Goal: Task Accomplishment & Management: Manage account settings

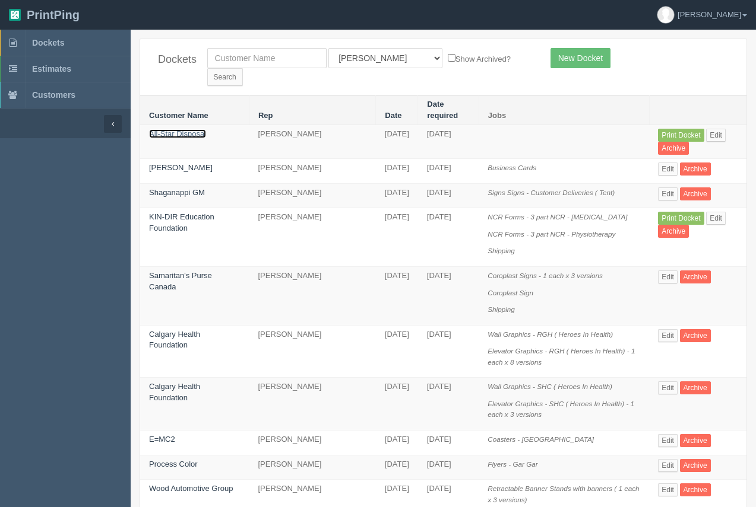
click at [176, 129] on link "All-Star Disposal" at bounding box center [177, 133] width 57 height 9
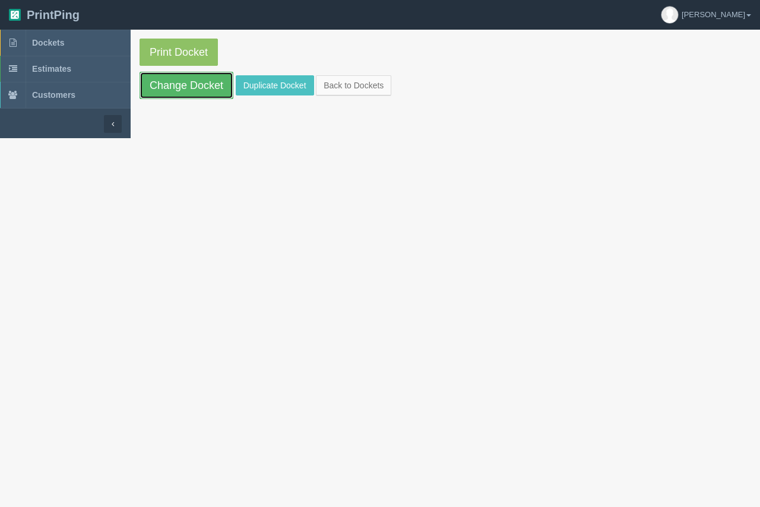
click at [184, 91] on link "Change Docket" at bounding box center [186, 85] width 94 height 27
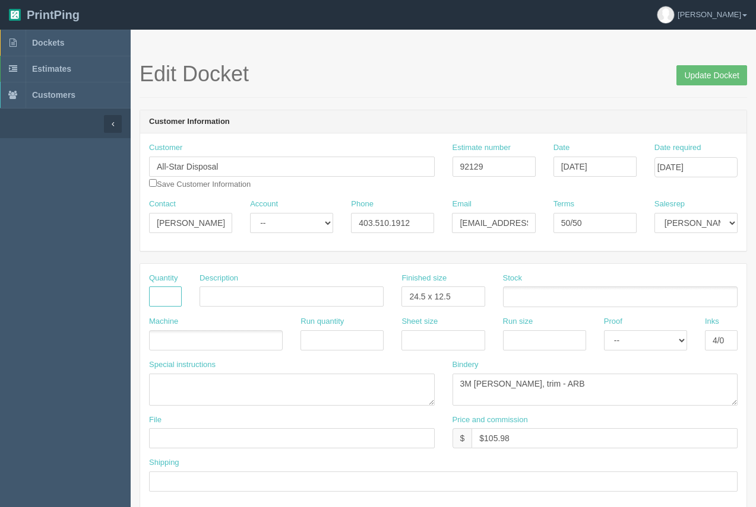
click at [150, 294] on input "text" at bounding box center [165, 297] width 33 height 20
type input "2"
type input "Decals - Logo"
click at [569, 302] on ul at bounding box center [620, 297] width 234 height 21
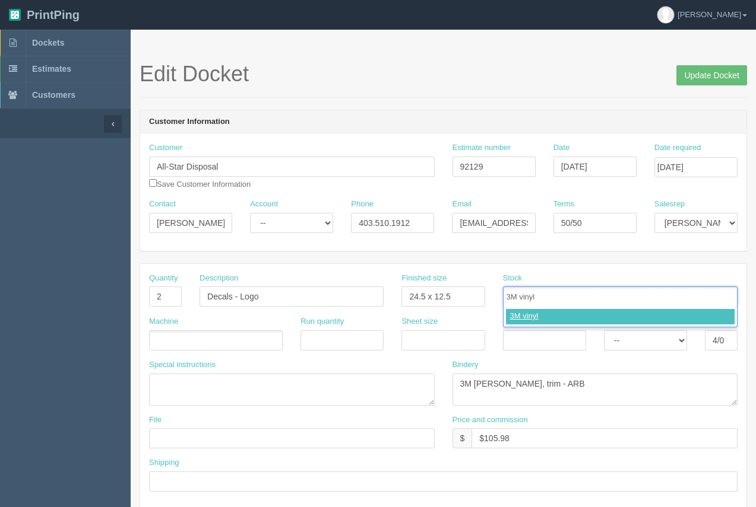
type input "3M vinyl"
type input "3M laminate"
type input "3M vinyl,3M laminate"
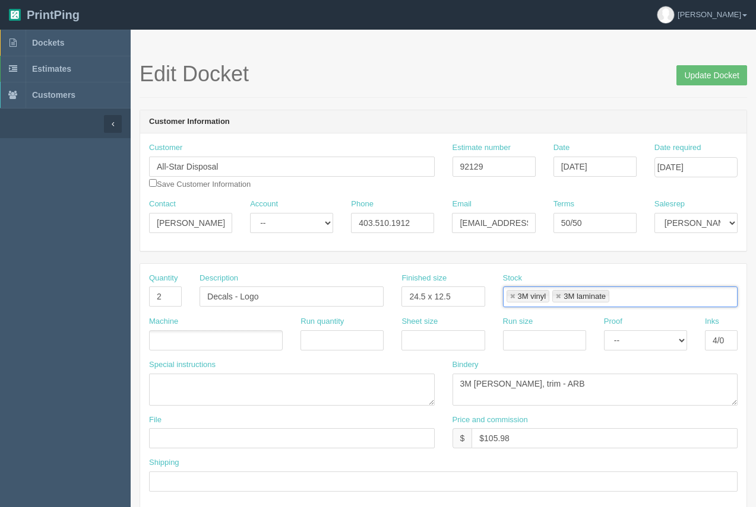
click at [185, 342] on ul at bounding box center [216, 341] width 134 height 21
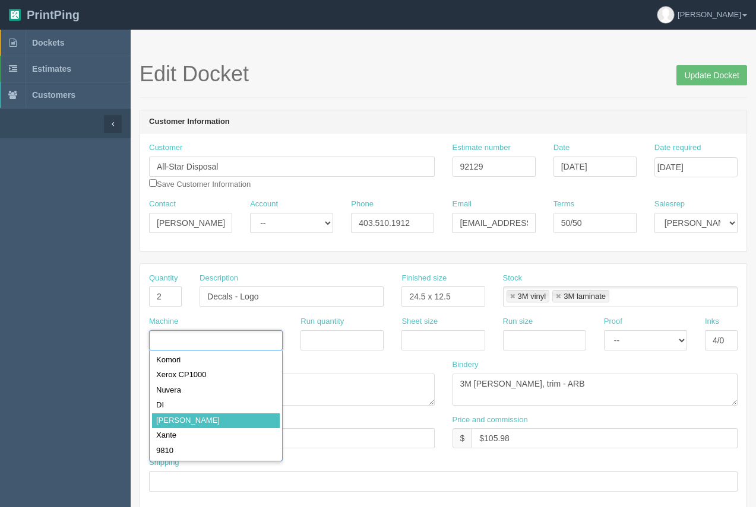
type input "Roland"
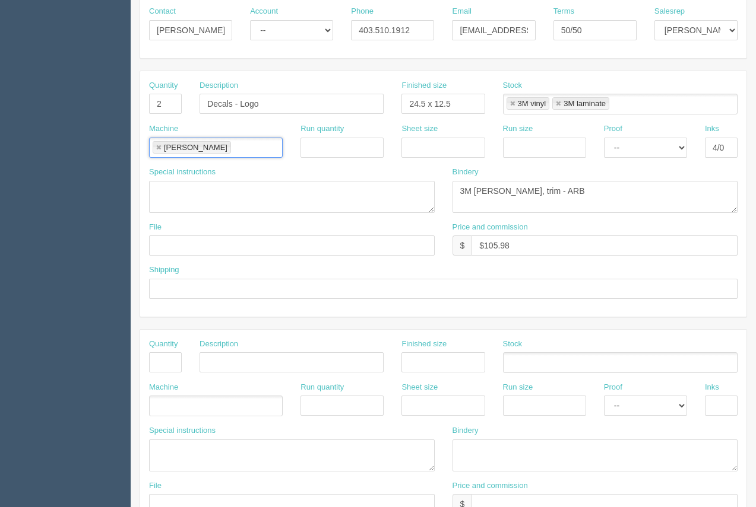
scroll to position [180, 0]
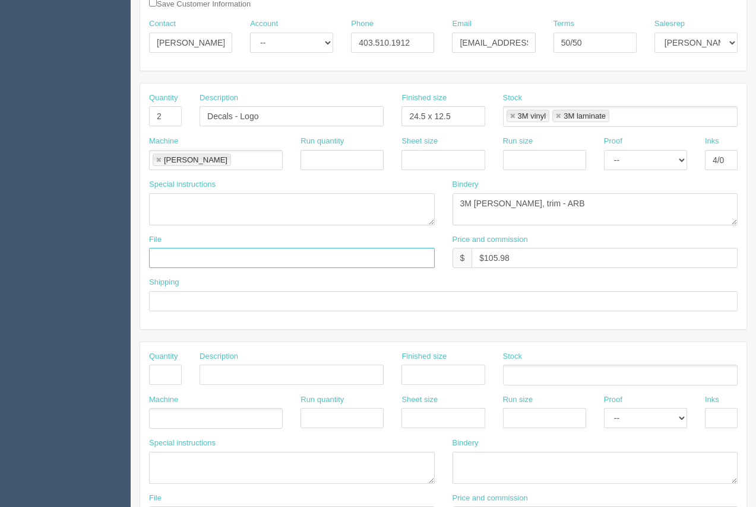
click at [237, 261] on input "text" at bounding box center [292, 258] width 286 height 20
type input "files@allrush.ca."
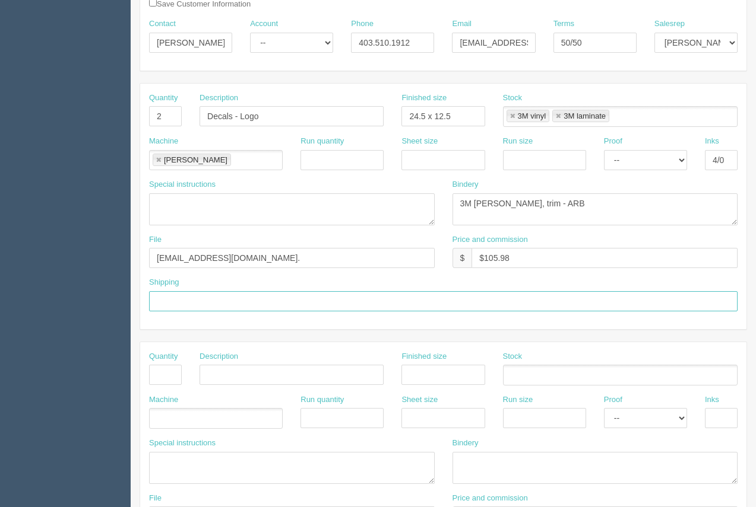
click at [248, 300] on input "text" at bounding box center [443, 301] width 588 height 20
type input "Call / Email for pick up"
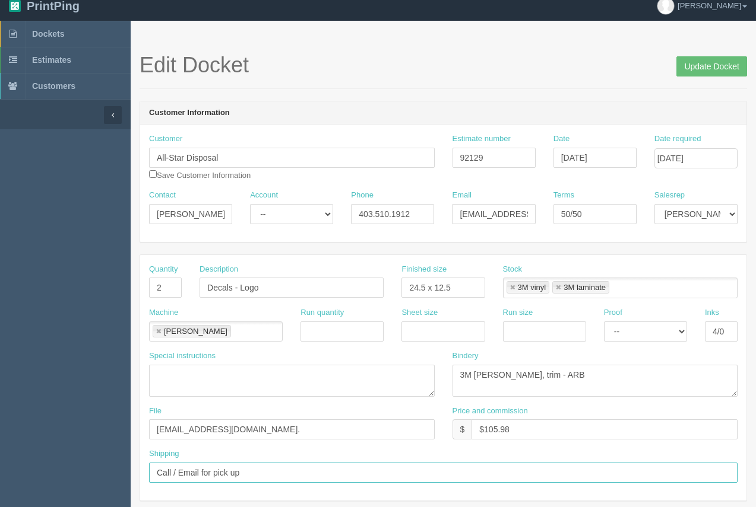
scroll to position [0, 0]
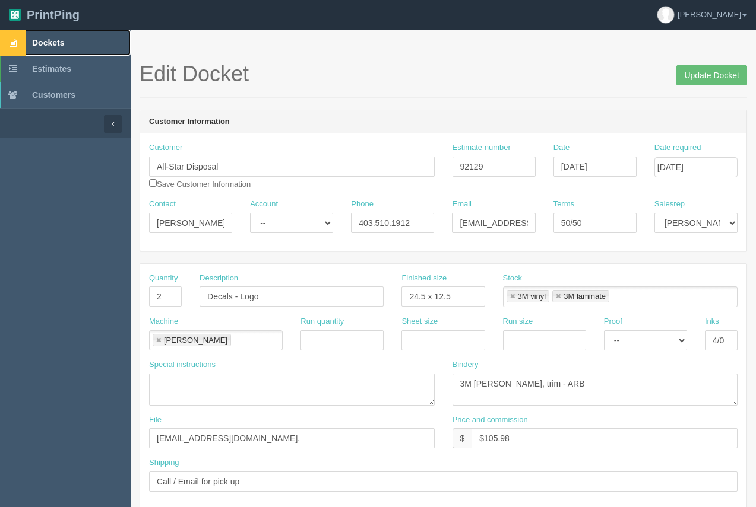
click at [48, 36] on link "Dockets" at bounding box center [65, 43] width 131 height 26
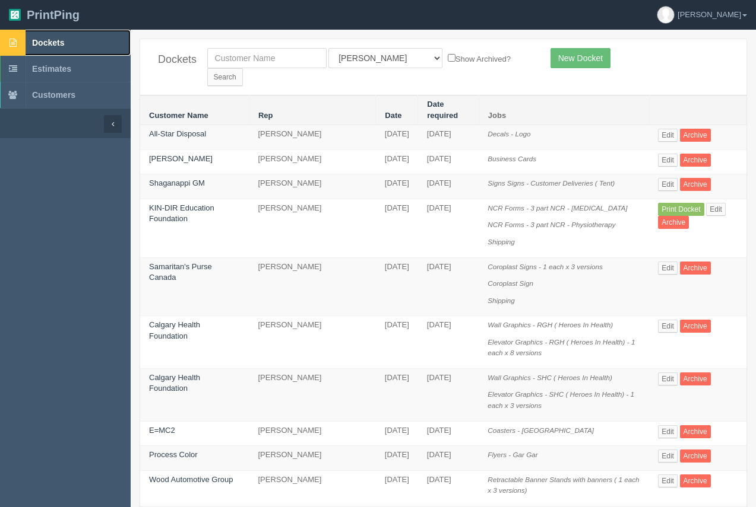
click at [56, 46] on span "Dockets" at bounding box center [48, 42] width 32 height 9
click at [199, 129] on link "All-Star Disposal" at bounding box center [177, 133] width 57 height 9
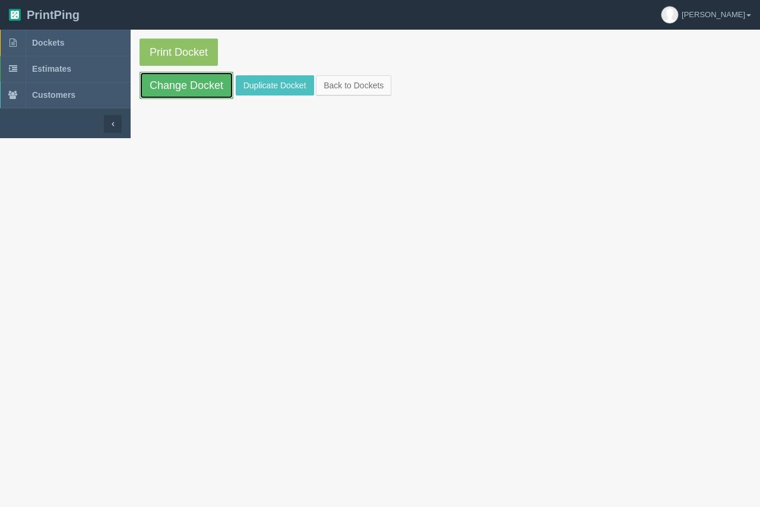
click at [213, 93] on link "Change Docket" at bounding box center [186, 85] width 94 height 27
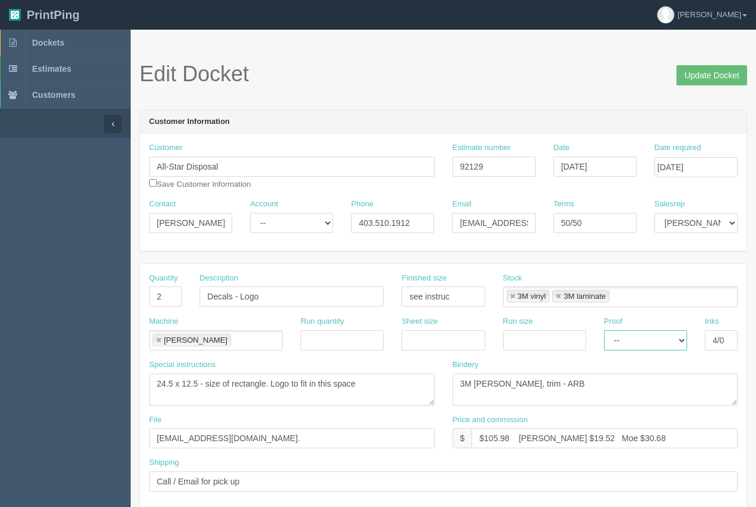
click at [643, 344] on select "-- Email Hard Copy" at bounding box center [645, 341] width 83 height 20
click at [604, 331] on select "-- Email Hard Copy" at bounding box center [645, 341] width 83 height 20
drag, startPoint x: 645, startPoint y: 336, endPoint x: 645, endPoint y: 345, distance: 9.5
click at [645, 338] on select "-- Email Hard Copy" at bounding box center [645, 341] width 83 height 20
select select "Email"
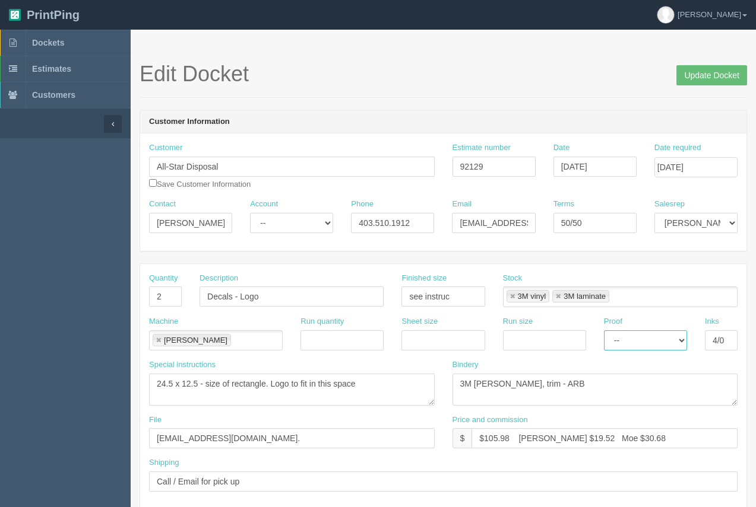
click at [604, 331] on select "-- Email Hard Copy" at bounding box center [645, 341] width 83 height 20
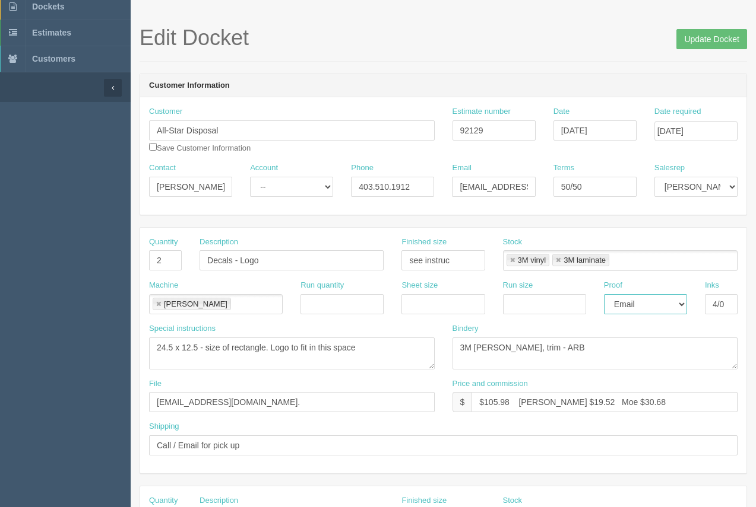
scroll to position [30, 0]
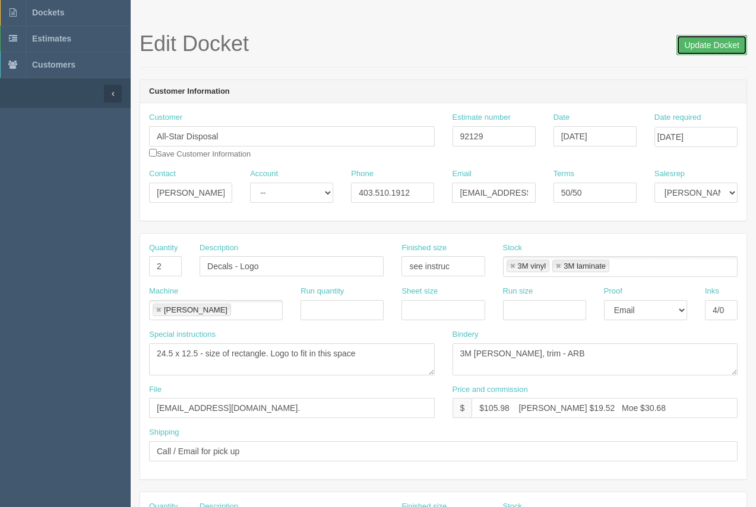
click at [702, 50] on input "Update Docket" at bounding box center [711, 45] width 71 height 20
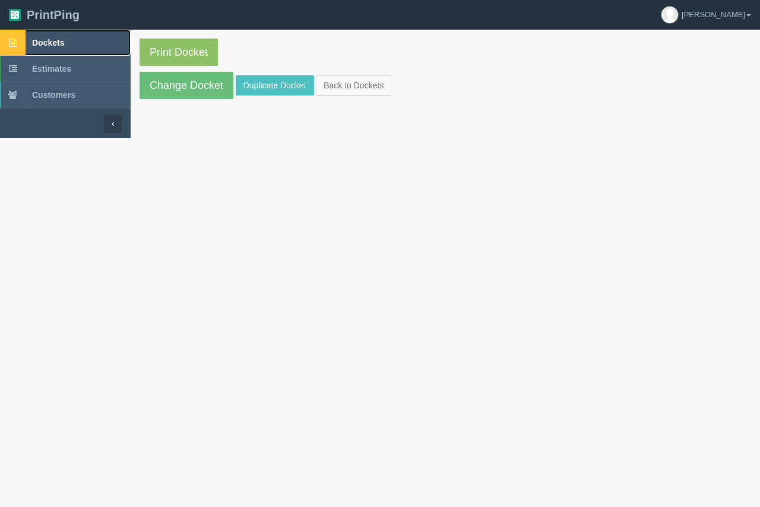
click at [55, 39] on span "Dockets" at bounding box center [48, 42] width 32 height 9
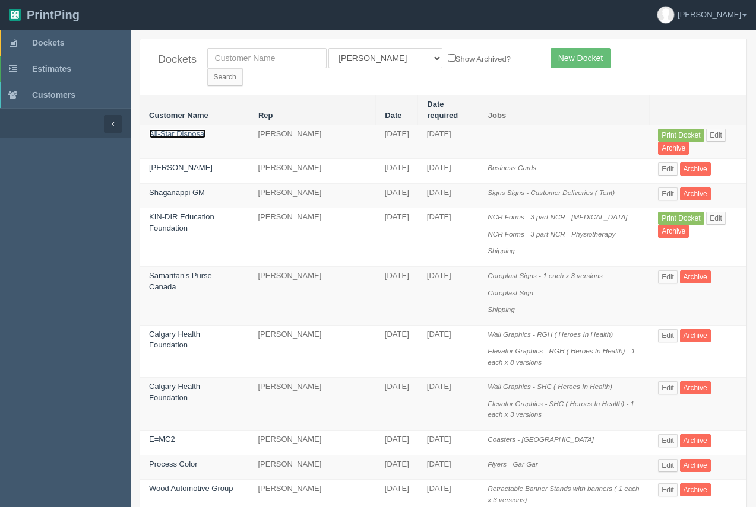
click at [198, 129] on link "All-Star Disposal" at bounding box center [177, 133] width 57 height 9
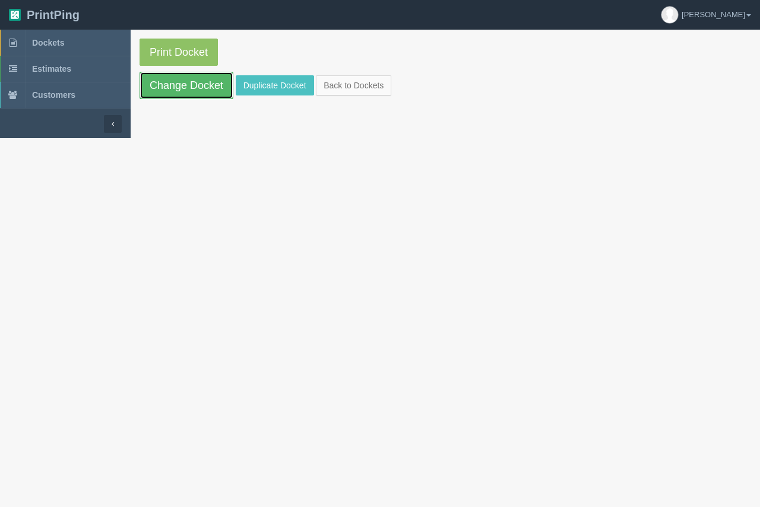
click at [197, 84] on link "Change Docket" at bounding box center [186, 85] width 94 height 27
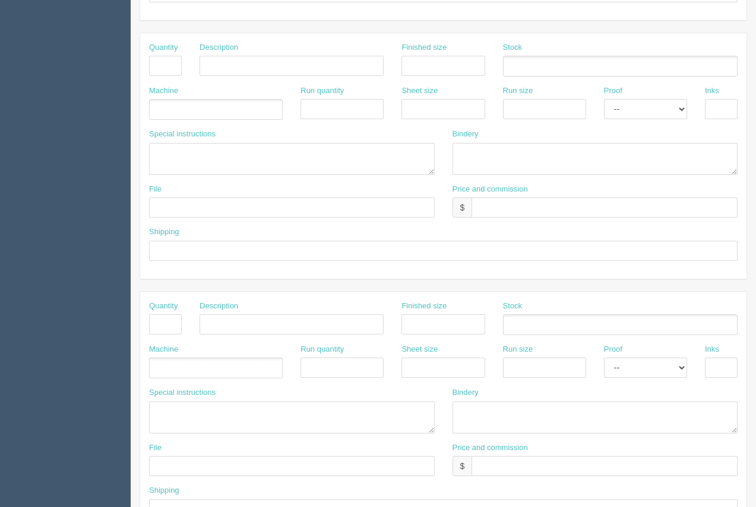
scroll to position [570, 0]
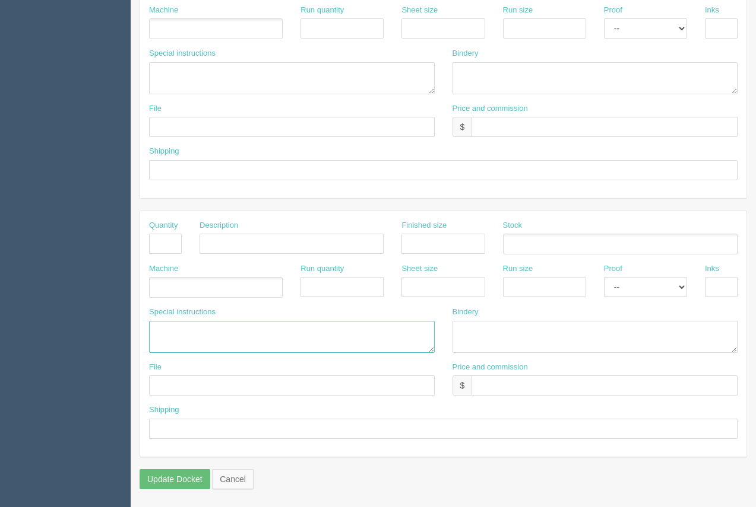
click at [151, 324] on textarea at bounding box center [292, 337] width 286 height 32
click at [188, 329] on textarea "ARB....430.00 #12590" at bounding box center [292, 337] width 286 height 32
type textarea "ARB....$30.00 #12590"
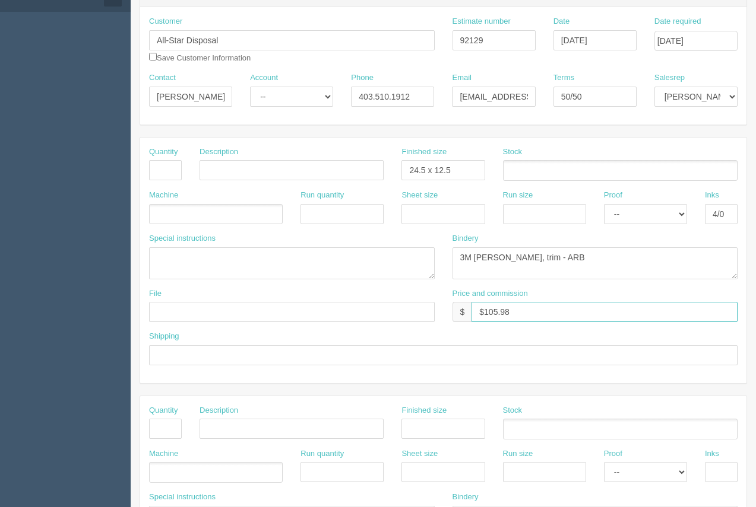
click at [553, 302] on input "$105.98" at bounding box center [604, 312] width 266 height 20
type input "$105.98 Arif $19.52 Moe $30.68"
click at [158, 173] on input "text" at bounding box center [165, 170] width 33 height 20
type input "2"
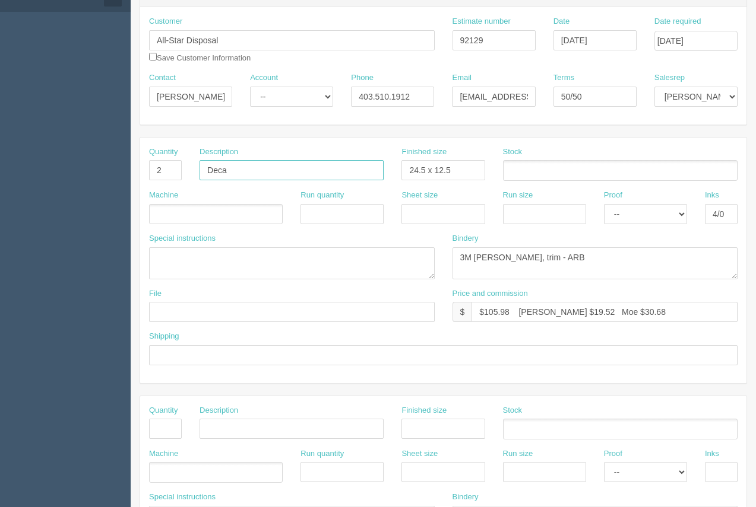
type input "Decals - Logo"
click at [538, 175] on ul at bounding box center [620, 170] width 234 height 21
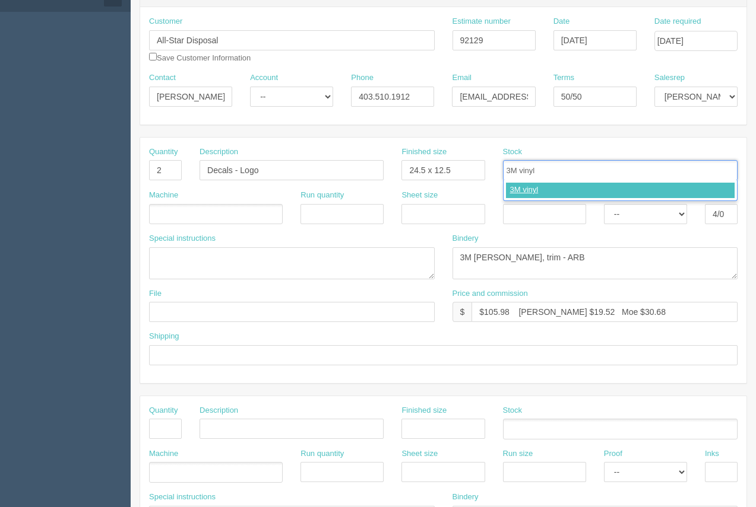
type input "3M vinyl"
type input "3M laminate"
type input "3M vinyl,3M laminate"
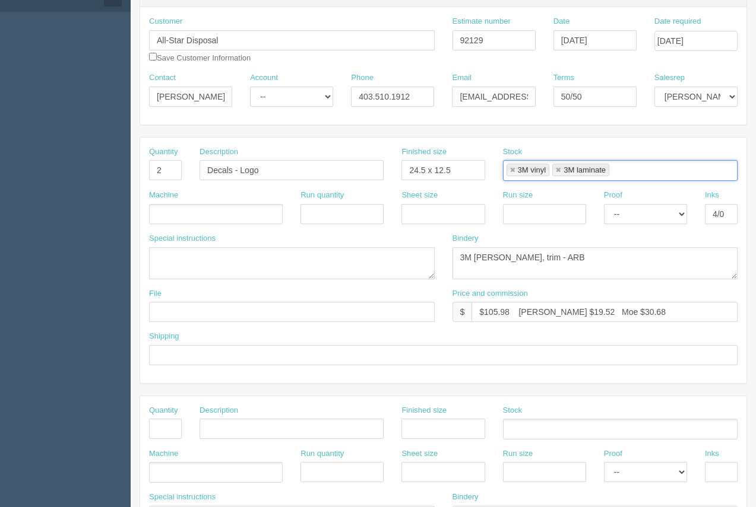
click at [207, 217] on ul at bounding box center [216, 214] width 134 height 21
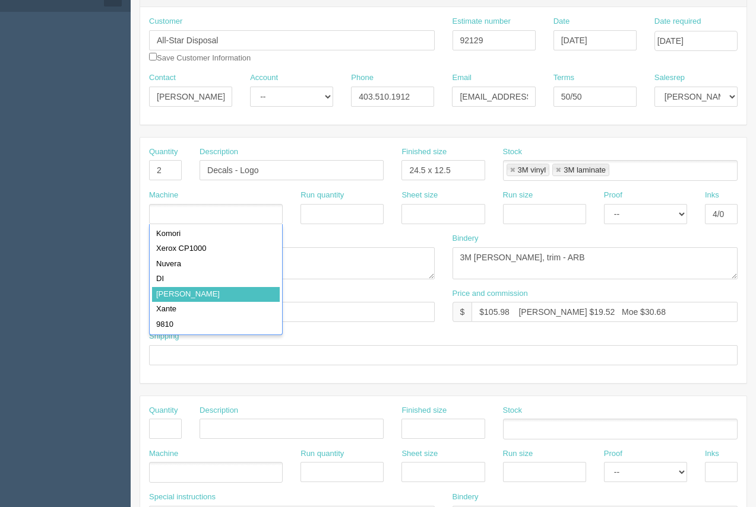
drag, startPoint x: 201, startPoint y: 291, endPoint x: 341, endPoint y: 271, distance: 142.0
type input "Roland"
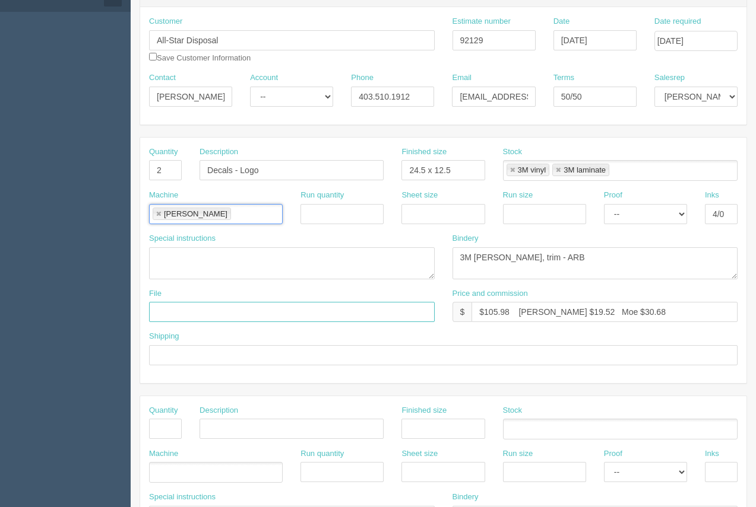
click at [234, 313] on input "text" at bounding box center [292, 312] width 286 height 20
type input "files@allrush.ca."
click at [227, 364] on input "text" at bounding box center [443, 355] width 588 height 20
type input "Call / Email for pick up"
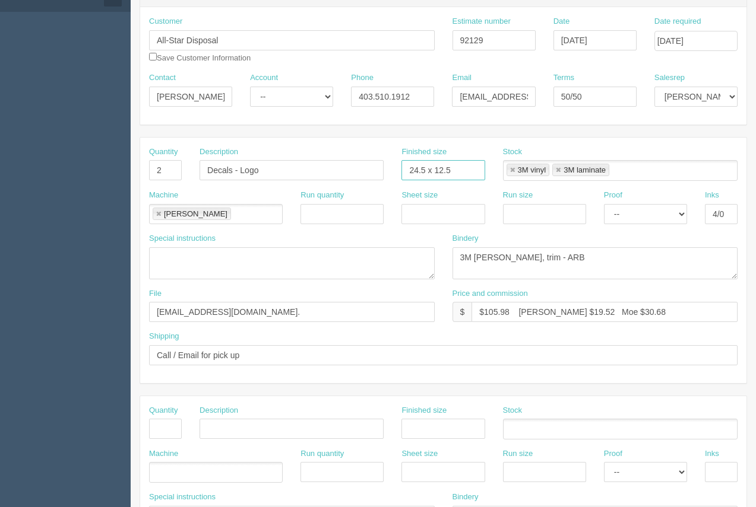
drag, startPoint x: 457, startPoint y: 170, endPoint x: 401, endPoint y: 159, distance: 56.9
click at [401, 159] on div "Finished size 24.5 x 12.5" at bounding box center [442, 164] width 83 height 34
type input "see instruc"
click at [232, 250] on textarea at bounding box center [292, 264] width 286 height 32
click at [334, 259] on textarea "24.5 x 12.5 - size of rectangle. Logo to fit in this pace" at bounding box center [292, 264] width 286 height 32
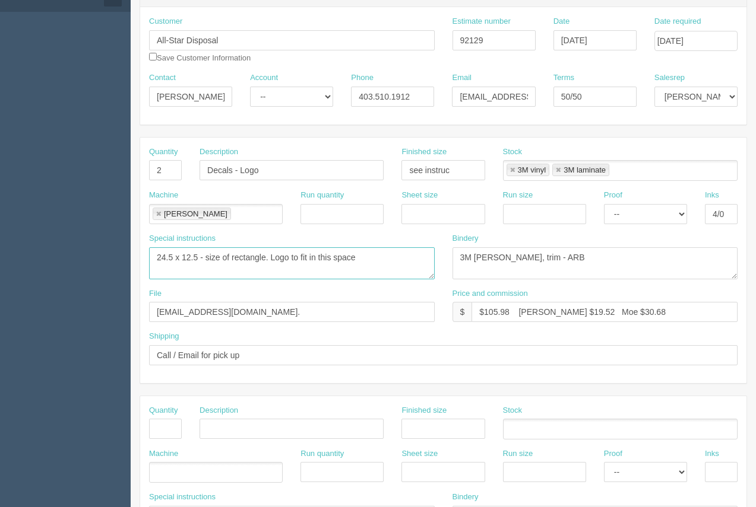
type textarea "24.5 x 12.5 - size of rectangle. Logo to fit in this space"
click at [633, 214] on select "-- Email Hard Copy" at bounding box center [645, 214] width 83 height 20
click at [604, 204] on select "-- Email Hard Copy" at bounding box center [645, 214] width 83 height 20
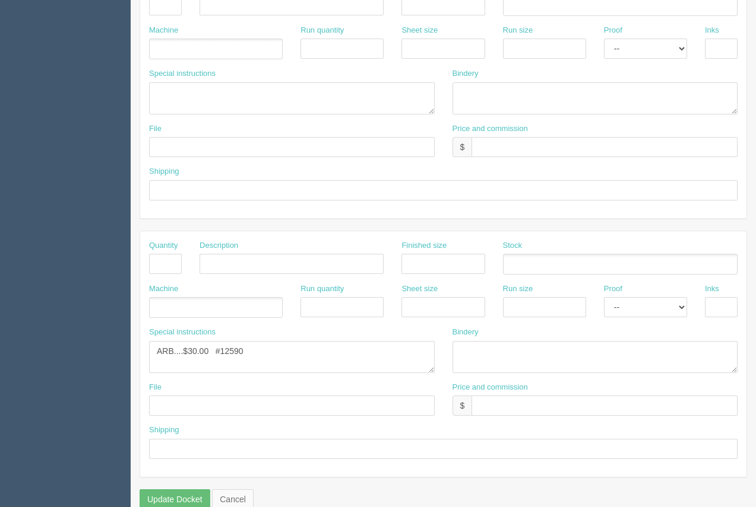
scroll to position [570, 0]
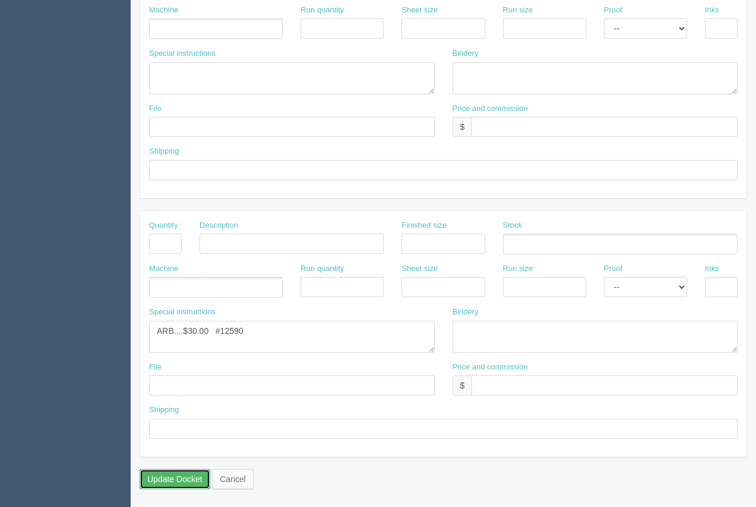
click at [173, 478] on input "Update Docket" at bounding box center [174, 480] width 71 height 20
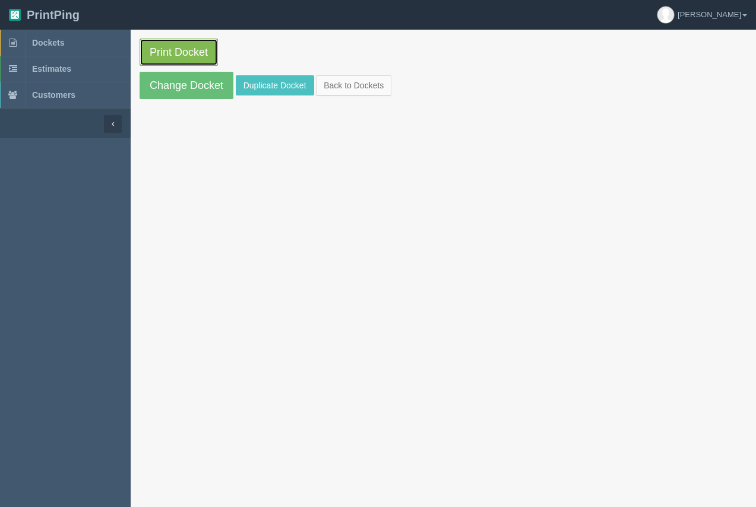
click at [204, 52] on link "Print Docket" at bounding box center [178, 52] width 78 height 27
click at [191, 54] on link "Print Docket" at bounding box center [178, 52] width 78 height 27
click at [43, 43] on span "Dockets" at bounding box center [48, 42] width 32 height 9
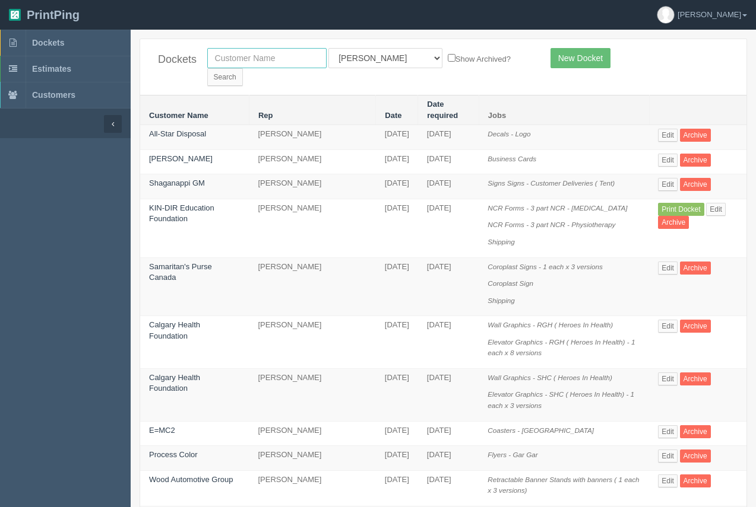
click at [265, 57] on input "text" at bounding box center [266, 58] width 119 height 20
